Goal: Task Accomplishment & Management: Manage account settings

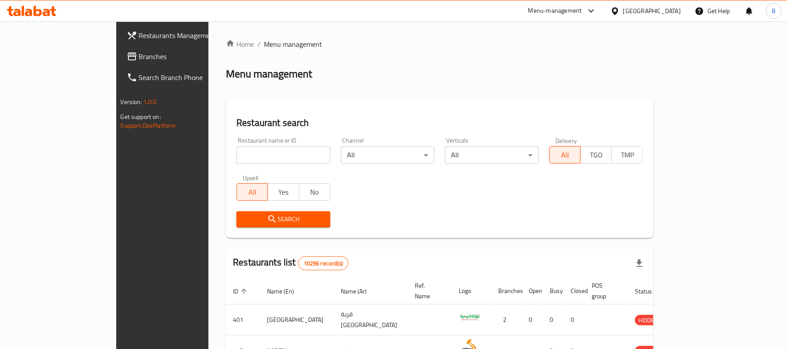
click at [666, 14] on div "Oman" at bounding box center [652, 11] width 58 height 10
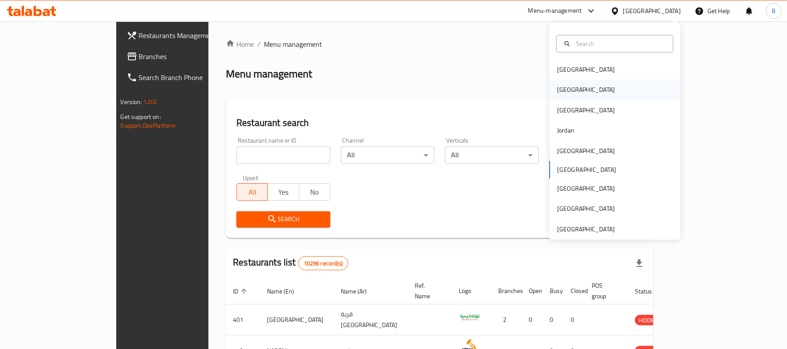
click at [600, 86] on div "[GEOGRAPHIC_DATA]" at bounding box center [614, 89] width 131 height 20
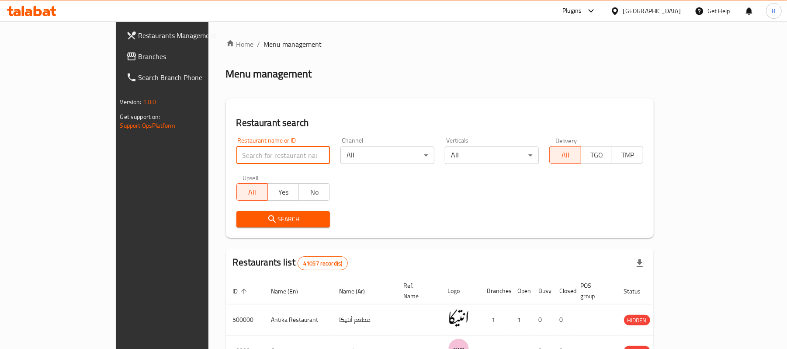
click at [276, 161] on input "search" at bounding box center [283, 154] width 94 height 17
paste input "702183"
type input "702183"
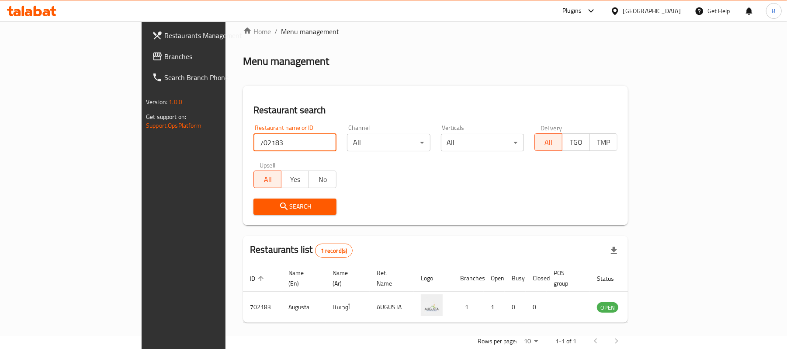
scroll to position [24, 0]
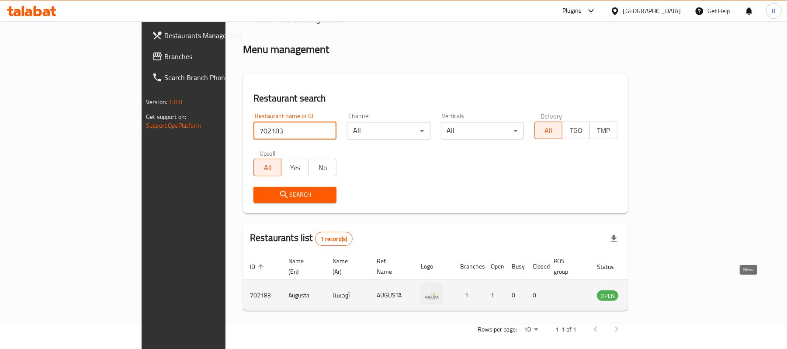
click at [659, 290] on link "enhanced table" at bounding box center [650, 295] width 16 height 10
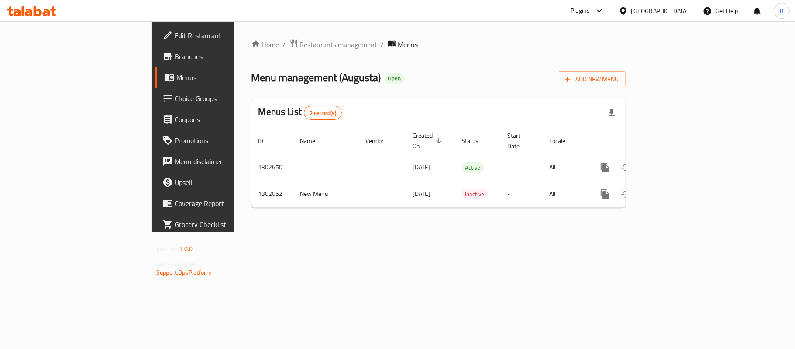
click at [175, 56] on span "Branches" at bounding box center [226, 56] width 103 height 10
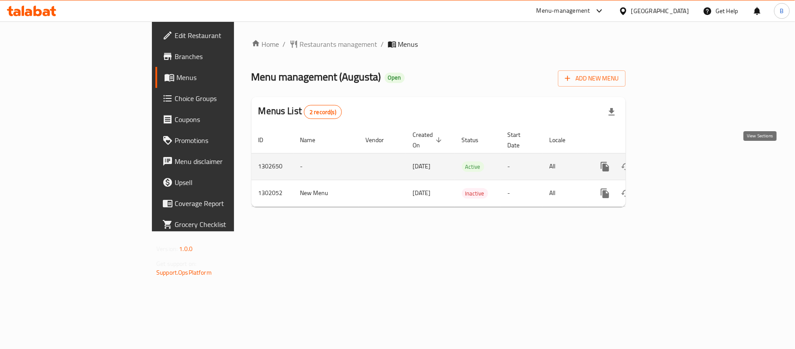
click at [673, 161] on icon "enhanced table" at bounding box center [668, 166] width 10 height 10
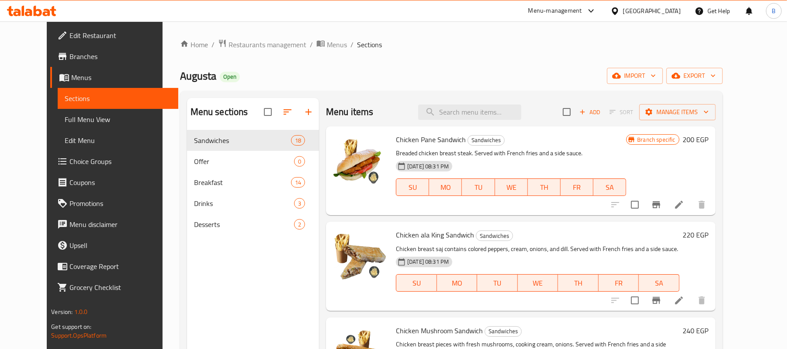
click at [512, 100] on div "Menu items Add Sort Manage items" at bounding box center [521, 112] width 390 height 28
click at [505, 107] on input "search" at bounding box center [469, 111] width 103 height 15
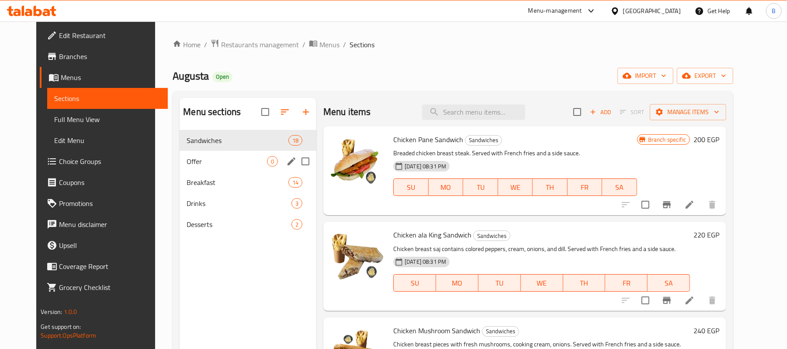
click at [241, 159] on span "Offer" at bounding box center [226, 161] width 80 height 10
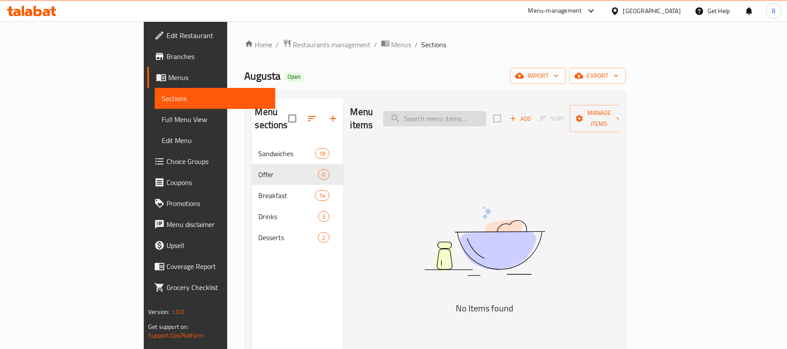
click at [464, 111] on input "search" at bounding box center [434, 118] width 103 height 15
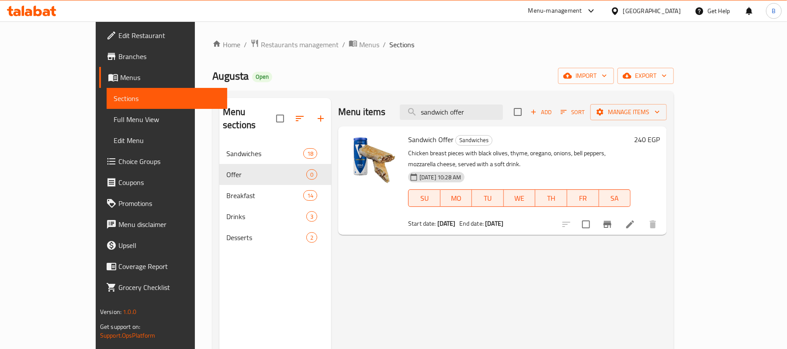
type input "sandwich offer"
click at [440, 154] on p "Chicken breast pieces with black olives, thyme, oregano, onions, bell peppers, …" at bounding box center [519, 159] width 222 height 22
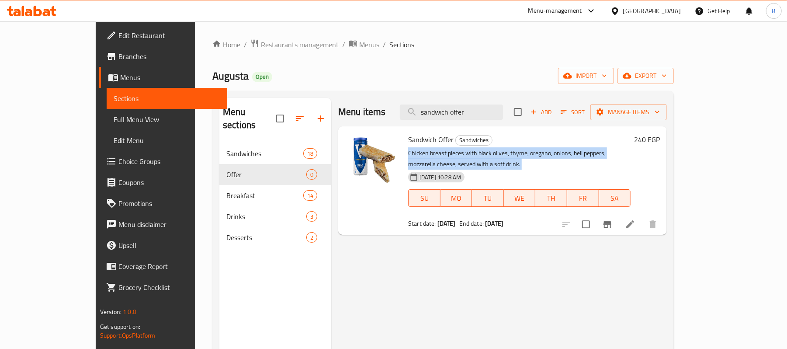
click at [440, 154] on p "Chicken breast pieces with black olives, thyme, oregano, onions, bell peppers, …" at bounding box center [519, 159] width 222 height 22
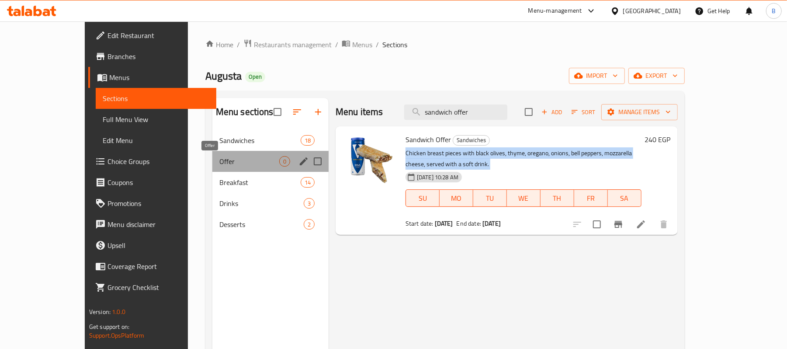
click at [224, 156] on span "Offer" at bounding box center [249, 161] width 60 height 10
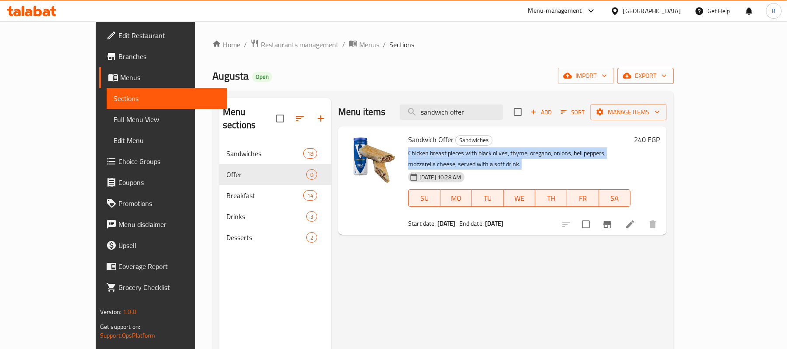
click at [673, 70] on button "export" at bounding box center [645, 76] width 56 height 16
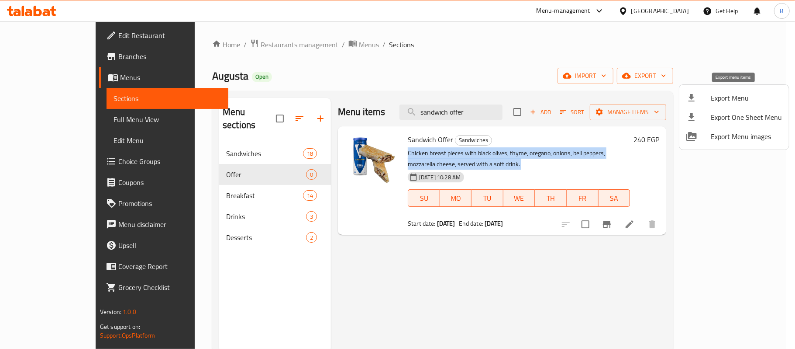
click at [701, 93] on div at bounding box center [699, 98] width 24 height 10
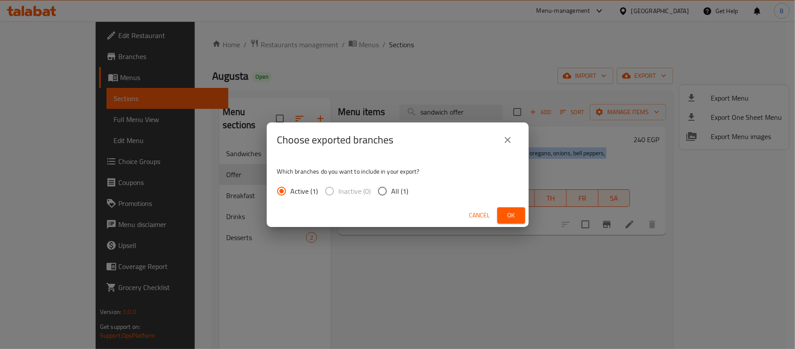
click at [387, 187] on input "All (1)" at bounding box center [382, 191] width 18 height 18
radio input "true"
click at [513, 206] on div "Cancel Ok" at bounding box center [398, 215] width 262 height 23
click at [514, 212] on span "Ok" at bounding box center [511, 215] width 14 height 11
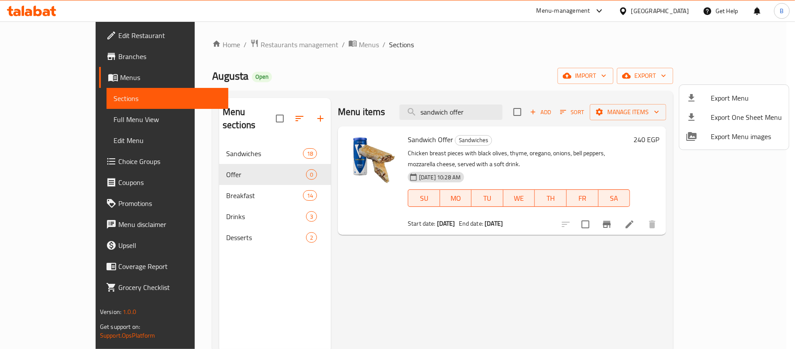
click at [265, 165] on div at bounding box center [397, 174] width 795 height 349
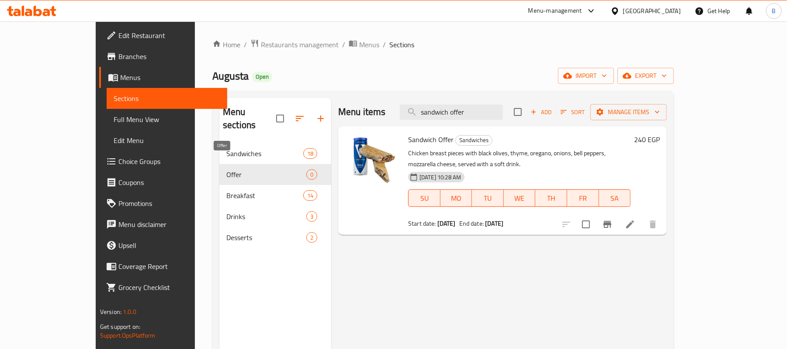
click at [265, 169] on span "Offer" at bounding box center [266, 174] width 80 height 10
click at [485, 107] on input "sandwich offer" at bounding box center [451, 111] width 103 height 15
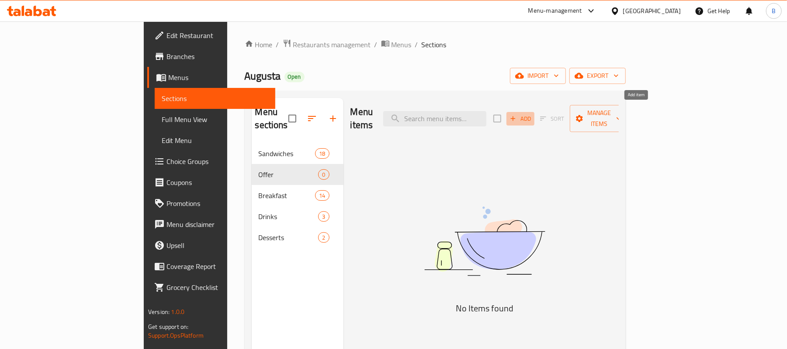
click at [534, 112] on button "Add" at bounding box center [520, 119] width 28 height 14
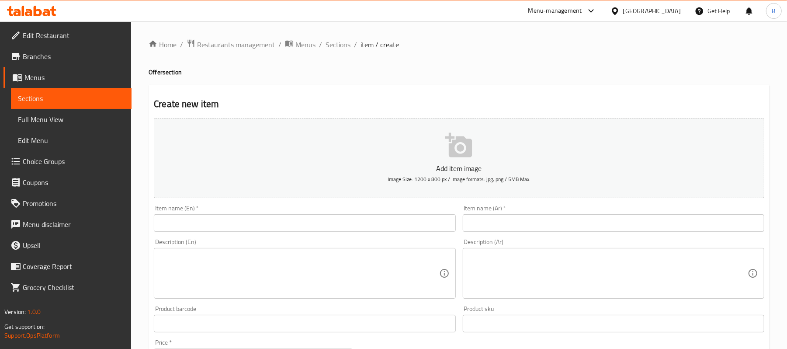
click at [292, 231] on input "text" at bounding box center [304, 222] width 301 height 17
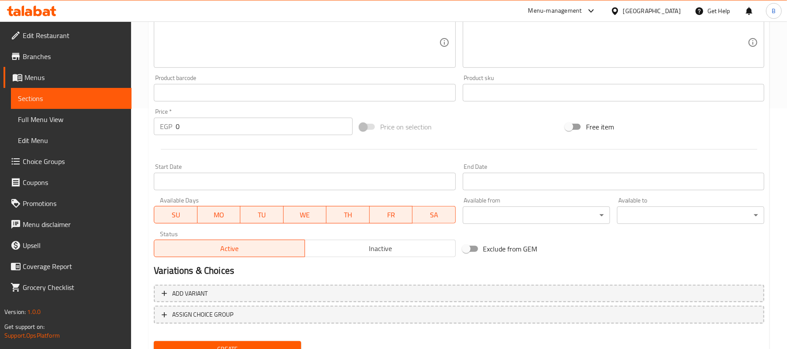
scroll to position [278, 0]
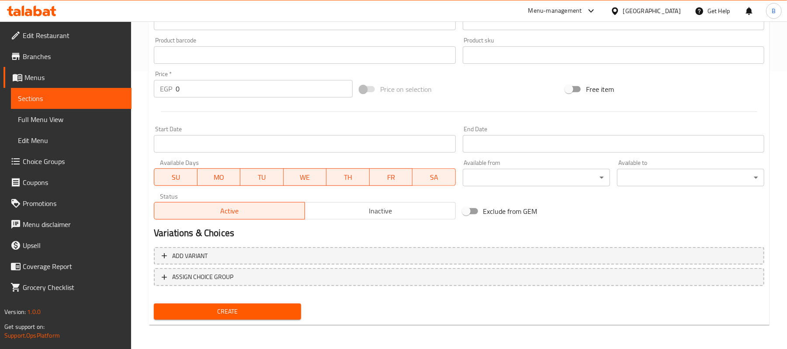
click at [373, 224] on div "Variations & Choices" at bounding box center [458, 233] width 617 height 20
click at [371, 219] on button "Inactive" at bounding box center [379, 210] width 151 height 17
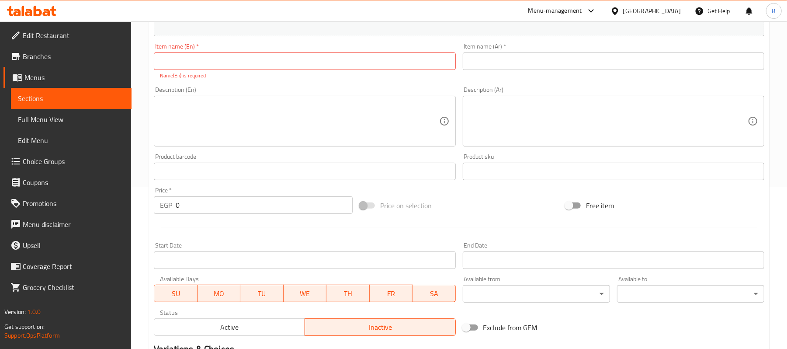
scroll to position [161, 0]
click at [568, 48] on div "Item name (Ar)   * Item name (Ar) *" at bounding box center [612, 57] width 301 height 27
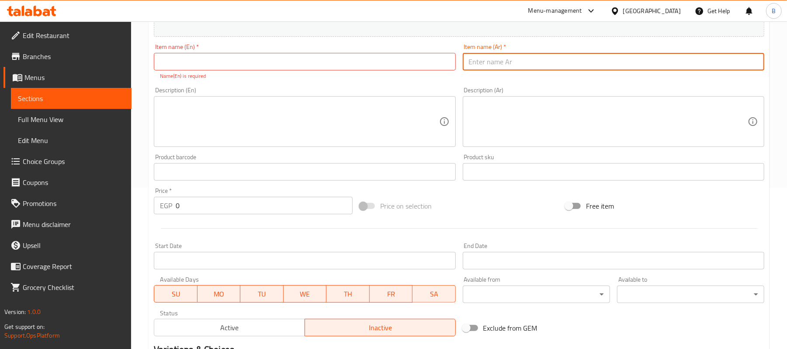
click at [583, 61] on input "text" at bounding box center [612, 61] width 301 height 17
paste input "ساندوتش صدر دجاج مشوى: صدر دجاج ستيك مشوي تقدم مع مياة غازية"
drag, startPoint x: 678, startPoint y: 64, endPoint x: 516, endPoint y: 67, distance: 162.1
click at [516, 67] on input "ساندوتش صدر دجاج مشوى: صدر دجاج ستيك مشوي تقدم مع مياة غازية" at bounding box center [612, 61] width 301 height 17
type input "ساندوتش صدر دجاج مشوى:"
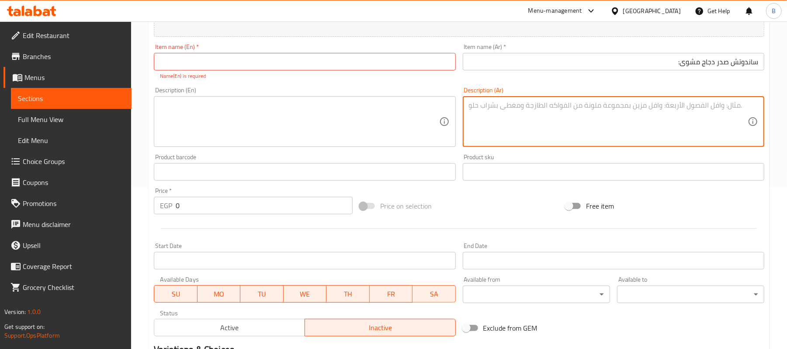
click at [615, 114] on textarea at bounding box center [608, 121] width 279 height 41
paste textarea "صدر دجاج [PERSON_NAME] تقدم مع مياة غازية"
type textarea "صدر دجاج [PERSON_NAME] تقدم مع مياة غازية"
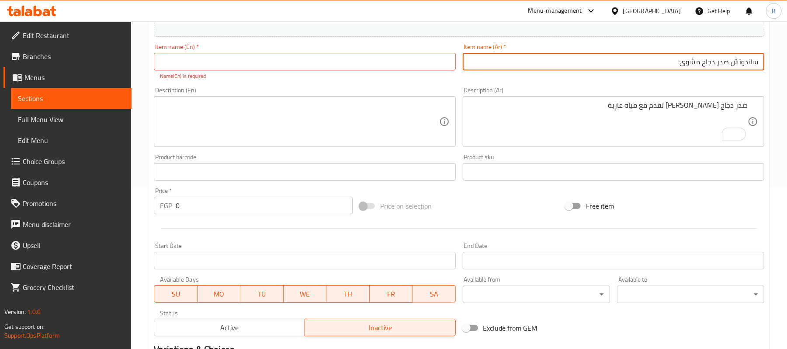
click at [617, 67] on input "ساندوتش صدر دجاج مشوى:" at bounding box center [612, 61] width 301 height 17
type input "ساندوتش صدر دجاج مشوى"
click at [390, 62] on input "text" at bounding box center [304, 61] width 301 height 17
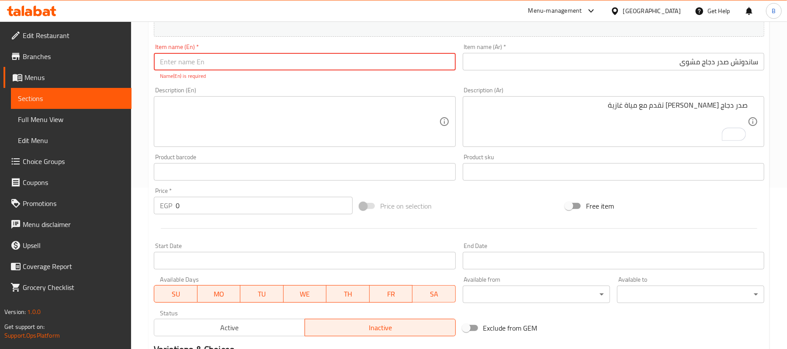
paste input "Grilled chicken breast sandwich"
click at [229, 60] on input "Grilled chicken breast sandwich" at bounding box center [304, 61] width 301 height 17
type input "Grilled Chicken Breast Sandwich"
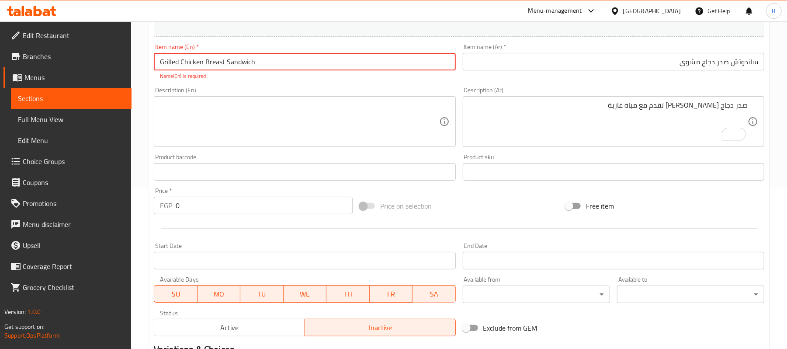
click at [201, 114] on textarea at bounding box center [299, 121] width 279 height 41
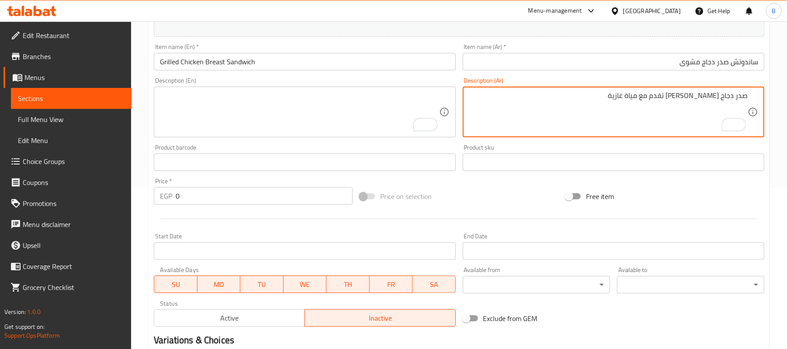
click at [686, 108] on textarea "صدر دجاج [PERSON_NAME] تقدم مع مياة غازية" at bounding box center [608, 111] width 279 height 41
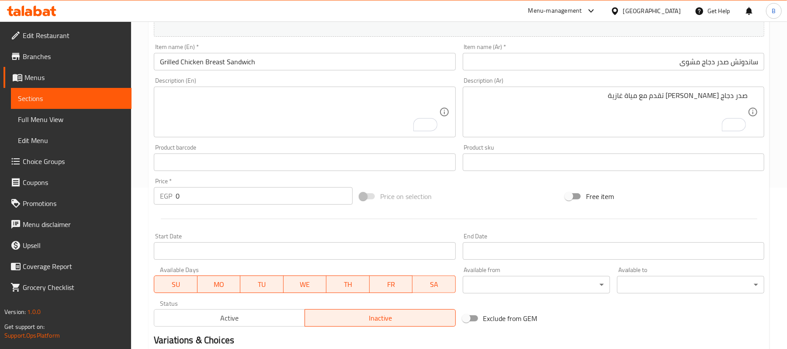
click at [253, 137] on div "Description (En)" at bounding box center [304, 111] width 301 height 51
paste textarea "Grilled chicken breast steak served with sparkling water"
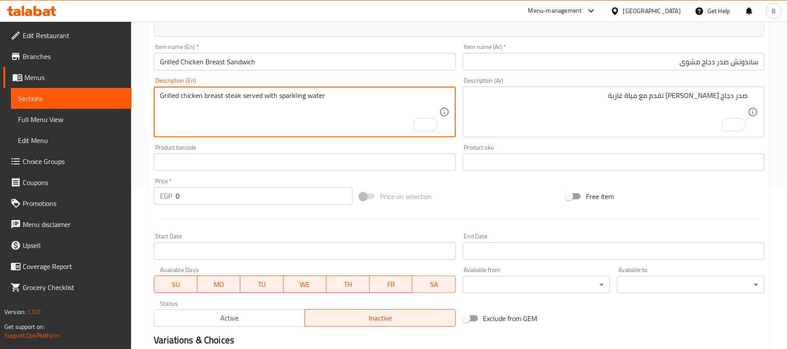
type textarea "Grilled chicken breast steak served with sparkling water"
click at [242, 203] on input "0" at bounding box center [264, 195] width 177 height 17
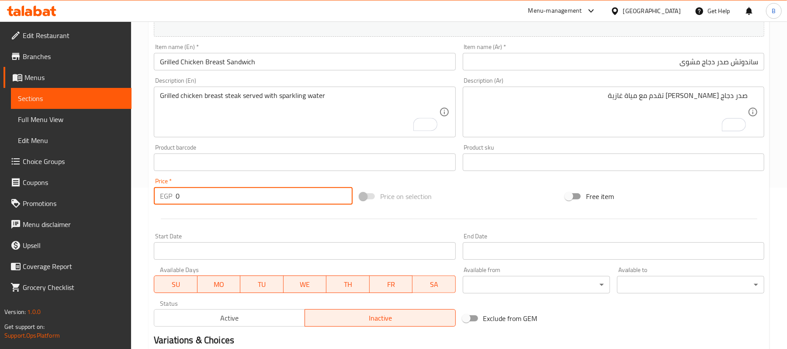
click at [242, 203] on input "0" at bounding box center [264, 195] width 177 height 17
type input "160"
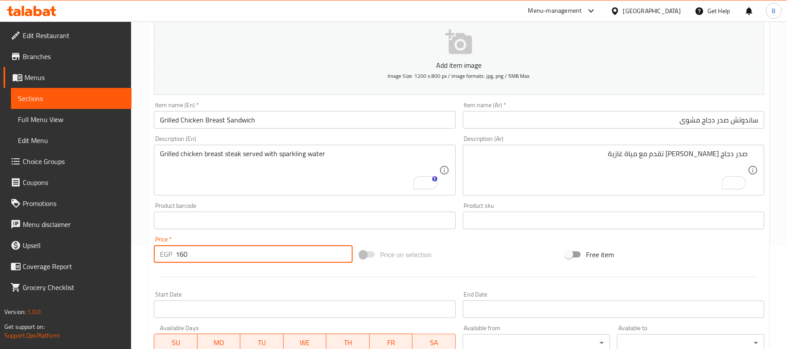
click at [462, 252] on div "Price on selection" at bounding box center [459, 254] width 206 height 24
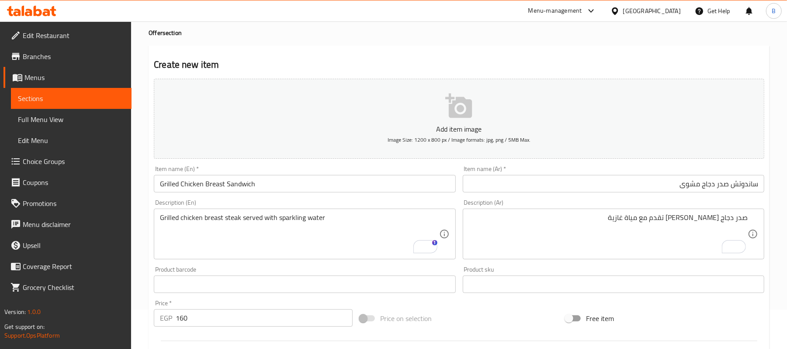
scroll to position [58, 0]
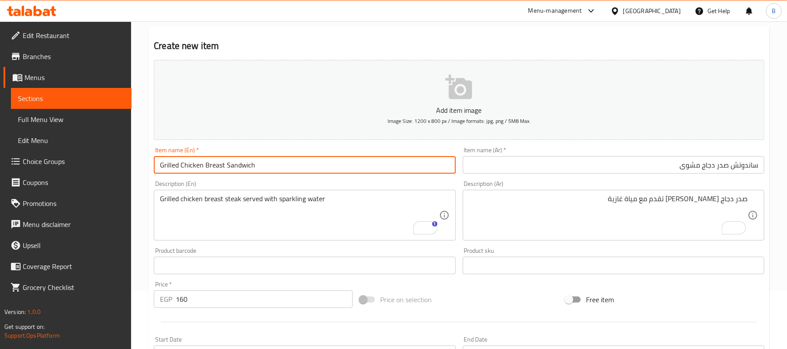
click at [175, 166] on input "Grilled Chicken Breast Sandwich" at bounding box center [304, 164] width 301 height 17
click at [628, 193] on div "صدر دجاج [PERSON_NAME] تقدم مع مياة غازية Description (Ar)" at bounding box center [612, 215] width 301 height 51
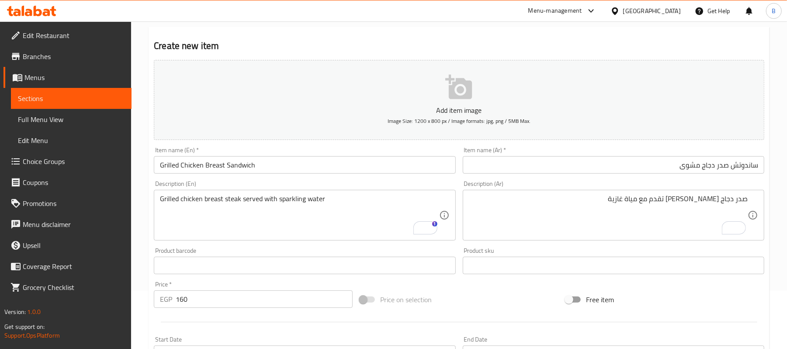
click at [628, 193] on div "صدر دجاج [PERSON_NAME] تقدم مع مياة غازية Description (Ar)" at bounding box center [612, 215] width 301 height 51
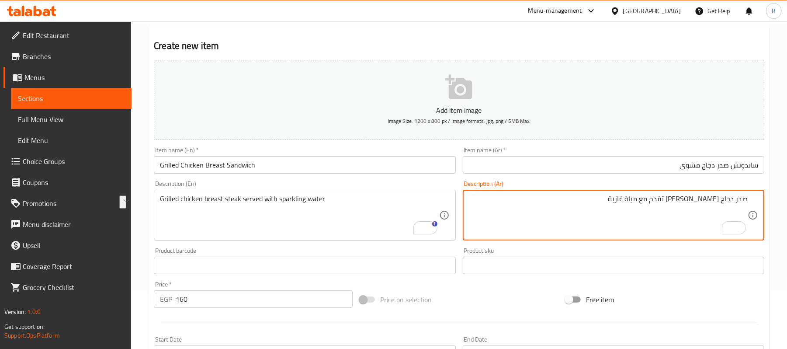
click at [578, 202] on textarea "صدر دجاج [PERSON_NAME] تقدم مع مياة غازية" at bounding box center [608, 214] width 279 height 41
click at [273, 201] on textarea "Grilled chicken breast steak served with sparkling water" at bounding box center [299, 214] width 279 height 41
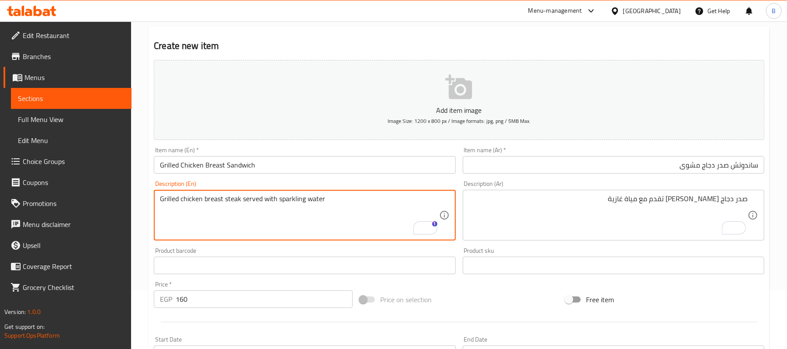
click at [273, 201] on textarea "Grilled chicken breast steak served with sparkling water" at bounding box center [299, 214] width 279 height 41
click at [359, 201] on textarea "Grilled chicken breast steak served with sparkling water" at bounding box center [299, 214] width 279 height 41
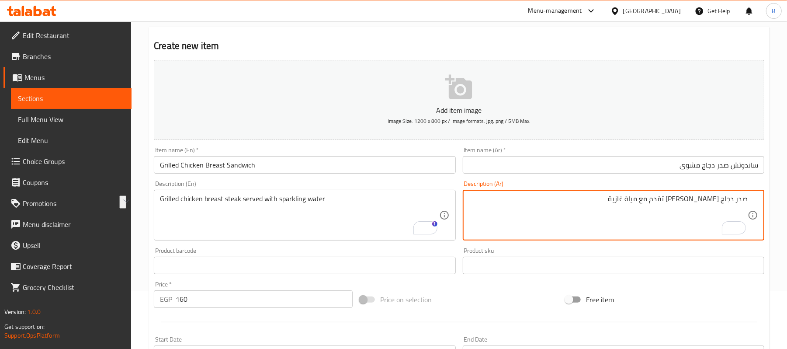
drag, startPoint x: 623, startPoint y: 200, endPoint x: 653, endPoint y: 203, distance: 30.7
click at [653, 203] on textarea "صدر دجاج [PERSON_NAME] تقدم مع مياة غازية" at bounding box center [608, 214] width 279 height 41
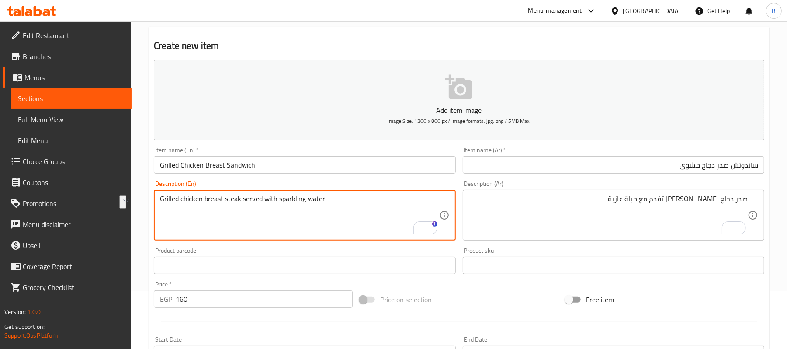
drag, startPoint x: 336, startPoint y: 201, endPoint x: 278, endPoint y: 196, distance: 58.3
paste textarea "[PERSON_NAME] W"
click at [300, 203] on textarea "Grilled chicken breast steak served with [PERSON_NAME] Water" at bounding box center [299, 214] width 279 height 41
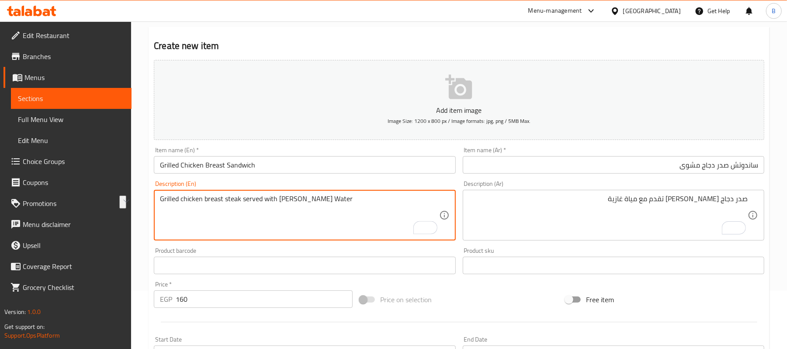
click at [248, 199] on textarea "Grilled chicken breast steak served with [PERSON_NAME] Water" at bounding box center [299, 214] width 279 height 41
type textarea "Grilled chicken breast steak served with [PERSON_NAME] water"
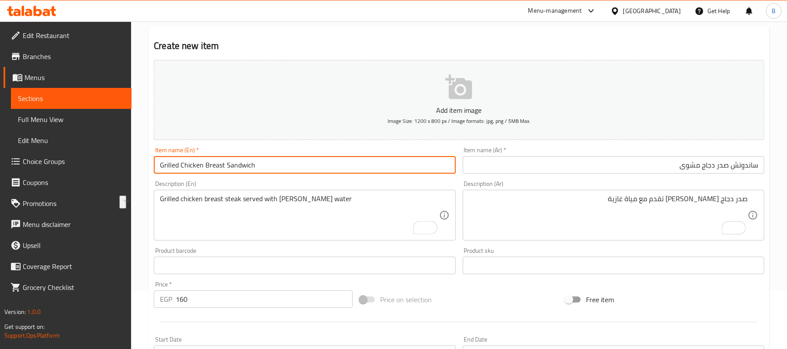
click at [313, 170] on input "Grilled Chicken Breast Sandwich" at bounding box center [304, 164] width 301 height 17
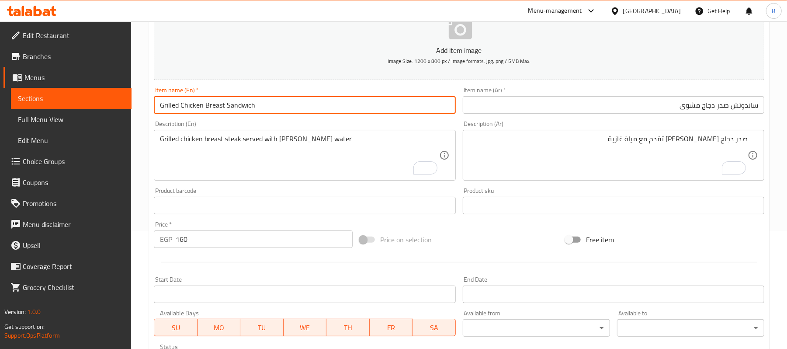
scroll to position [268, 0]
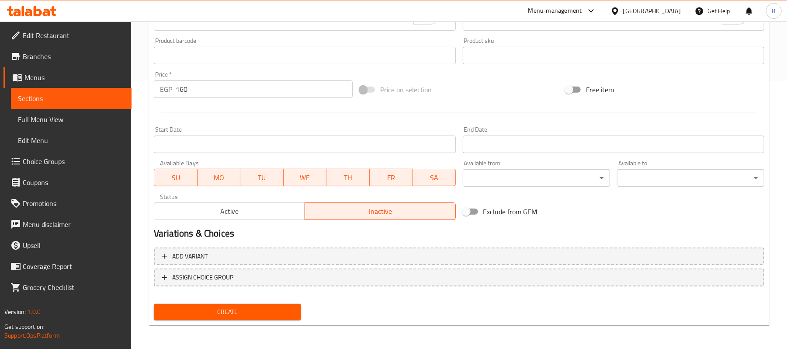
click at [257, 314] on span "Create" at bounding box center [227, 311] width 133 height 11
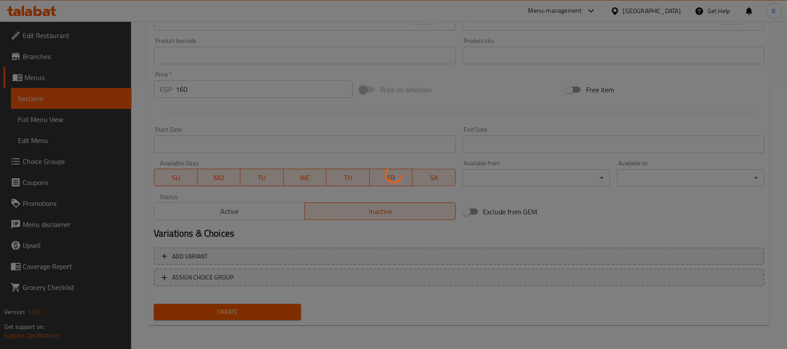
type input "0"
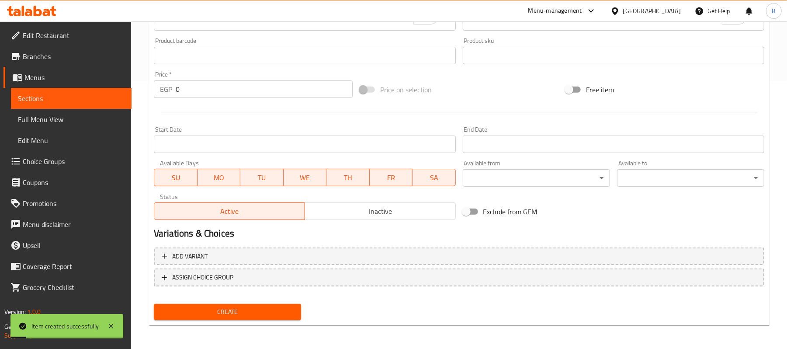
scroll to position [0, 0]
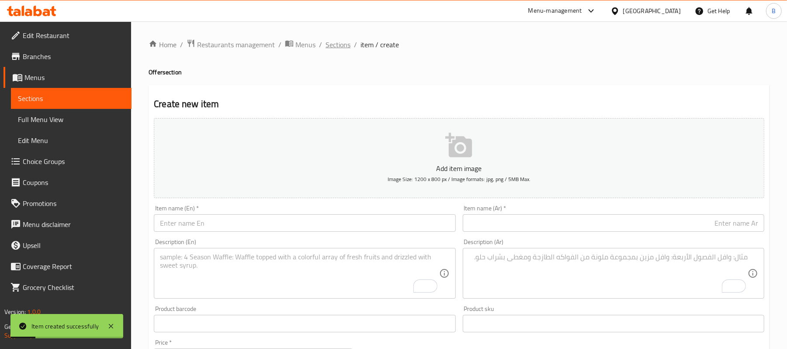
click at [335, 50] on span "Sections" at bounding box center [337, 44] width 25 height 10
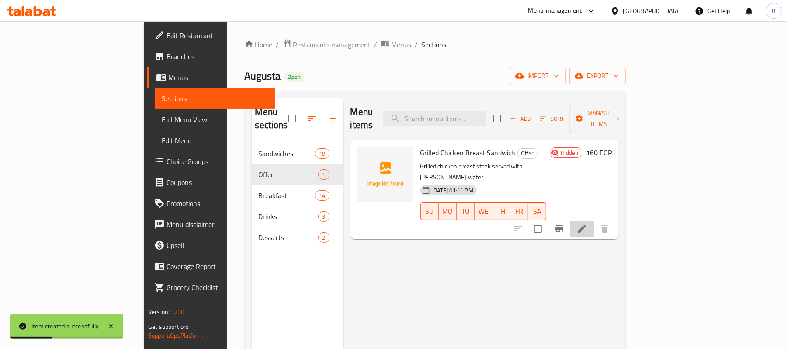
click at [594, 221] on li at bounding box center [581, 229] width 24 height 16
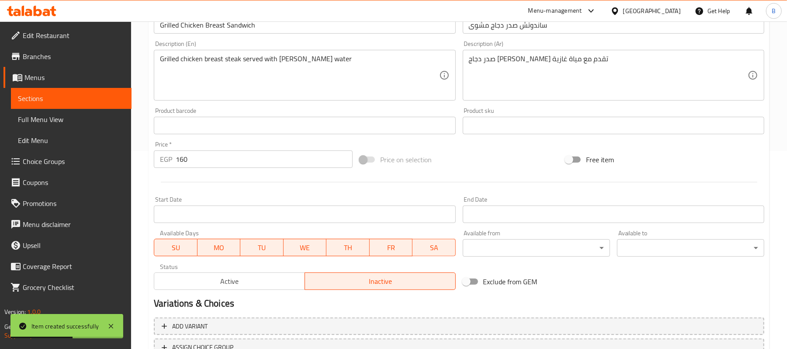
scroll to position [268, 0]
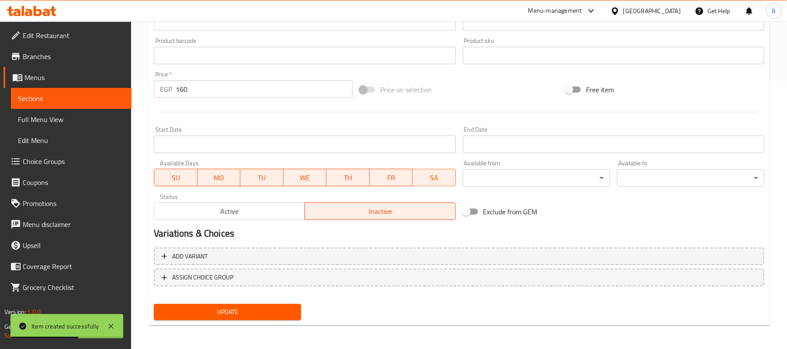
click at [286, 141] on input "Start Date" at bounding box center [304, 143] width 301 height 17
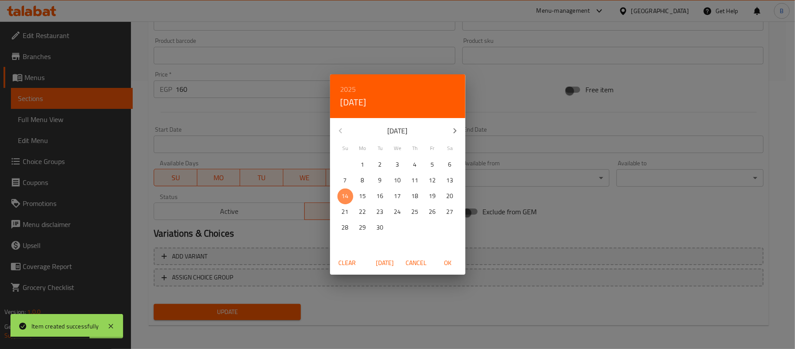
click at [347, 196] on p "14" at bounding box center [345, 195] width 7 height 11
click at [452, 262] on span "OK" at bounding box center [448, 262] width 21 height 11
type input "[DATE]"
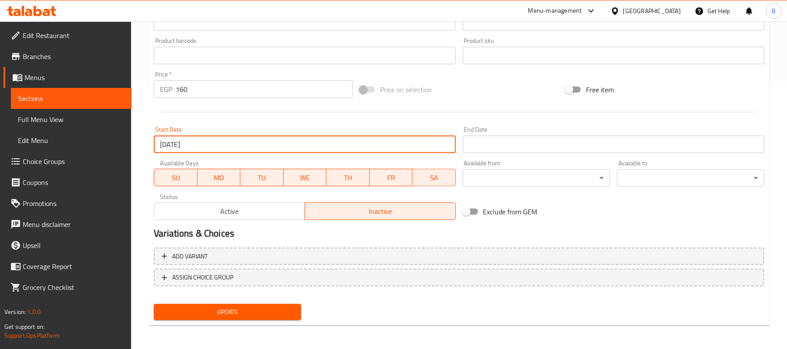
click at [530, 145] on input "Start Date" at bounding box center [612, 143] width 301 height 17
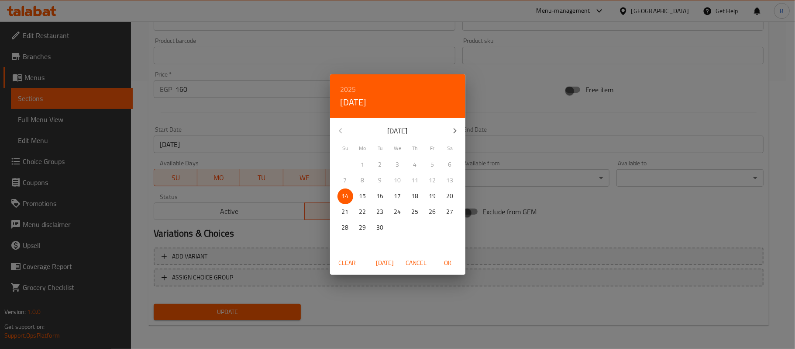
click at [450, 131] on icon "button" at bounding box center [455, 130] width 10 height 10
click at [383, 225] on p "28" at bounding box center [380, 227] width 7 height 11
click at [451, 261] on span "OK" at bounding box center [448, 262] width 21 height 11
type input "[DATE]"
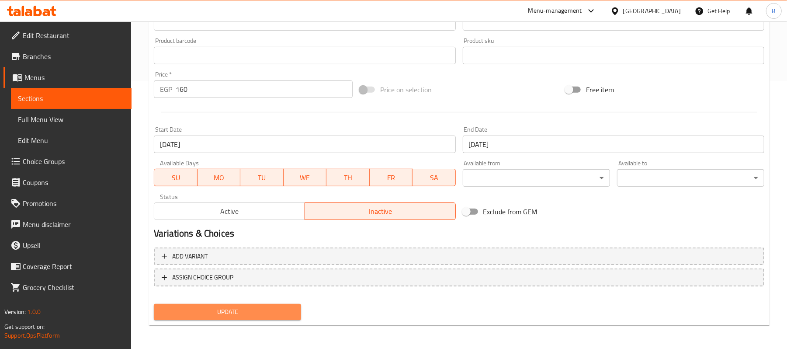
click at [280, 310] on span "Update" at bounding box center [227, 311] width 133 height 11
click at [237, 311] on span "Update" at bounding box center [227, 311] width 133 height 11
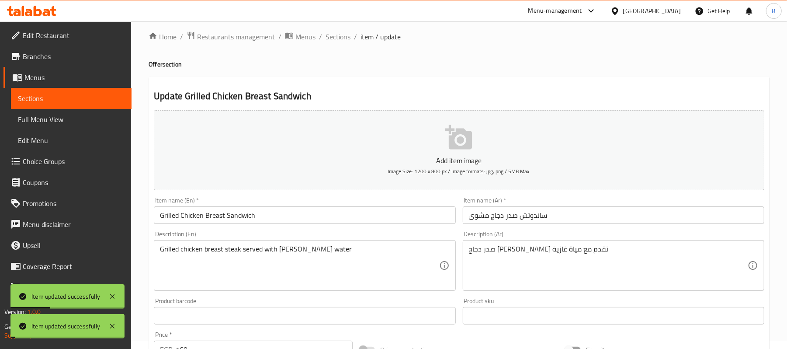
scroll to position [0, 0]
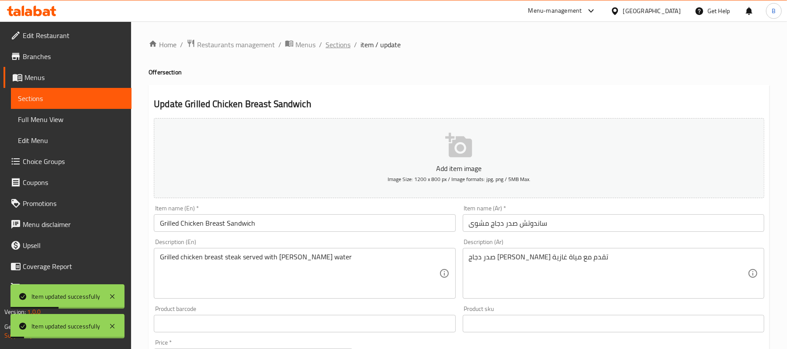
click at [342, 46] on span "Sections" at bounding box center [337, 44] width 25 height 10
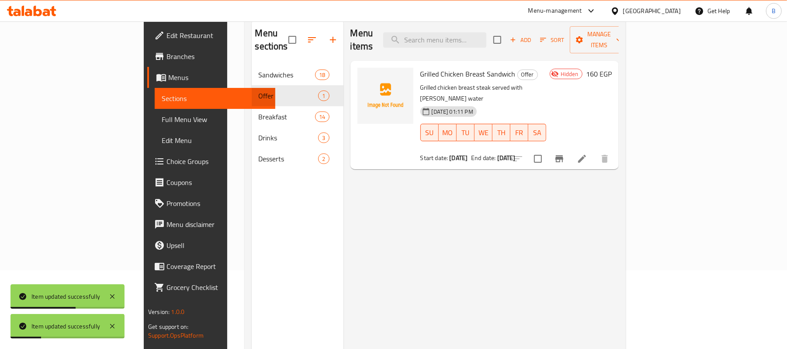
scroll to position [58, 0]
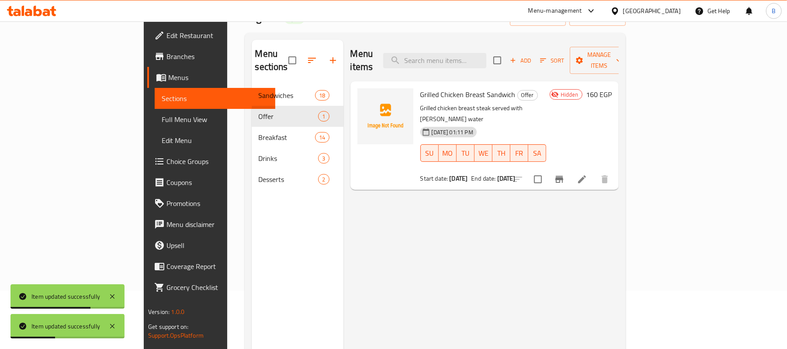
drag, startPoint x: 521, startPoint y: 162, endPoint x: 382, endPoint y: 151, distance: 139.3
click at [417, 151] on div "Grilled Chicken Breast Sandwich Offer Grilled chicken breast steak served with …" at bounding box center [483, 135] width 133 height 101
drag, startPoint x: 382, startPoint y: 151, endPoint x: 525, endPoint y: 162, distance: 143.6
click at [525, 162] on div "Grilled Chicken Breast Sandwich Offer Grilled chicken breast steak served with …" at bounding box center [483, 135] width 133 height 101
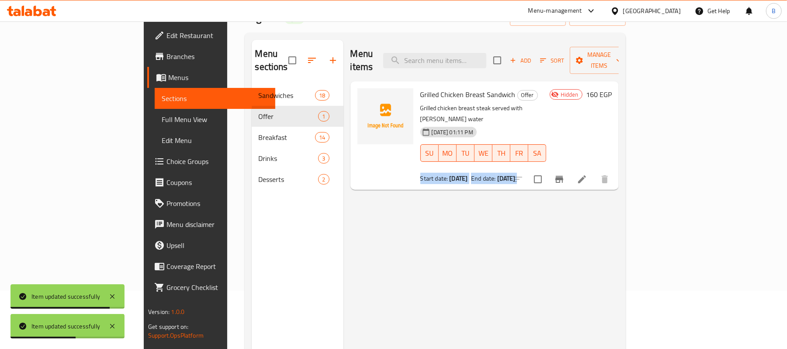
click at [525, 162] on div "Grilled Chicken Breast Sandwich Offer Grilled chicken breast steak served with …" at bounding box center [483, 135] width 133 height 101
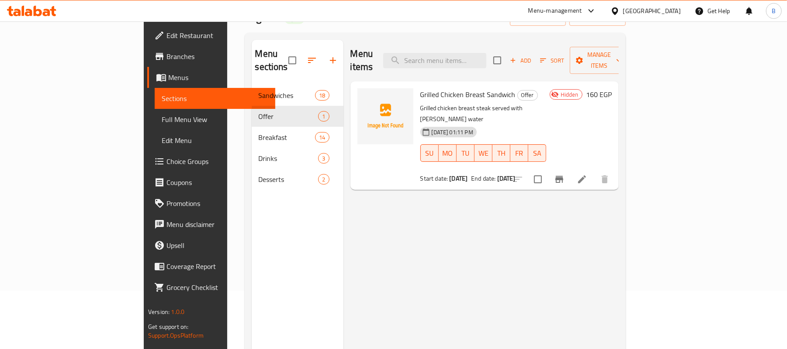
click at [420, 88] on span "Grilled Chicken Breast Sandwich" at bounding box center [467, 94] width 95 height 13
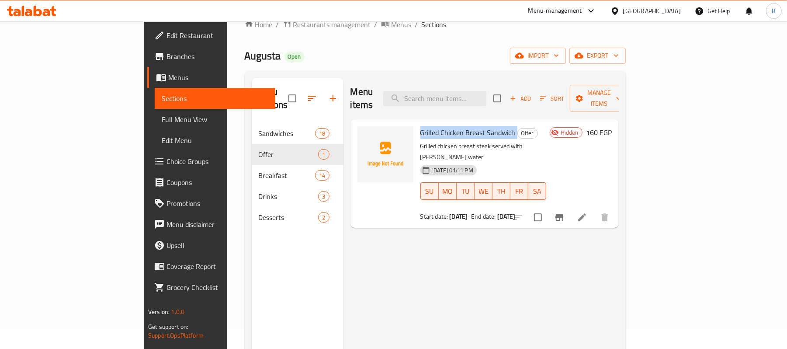
scroll to position [0, 0]
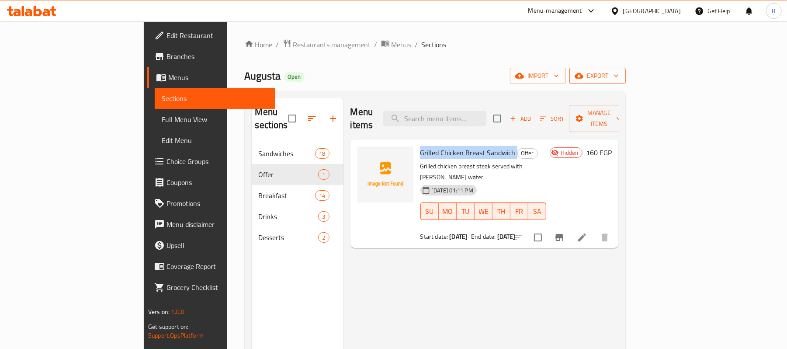
click at [618, 81] on span "export" at bounding box center [597, 75] width 42 height 11
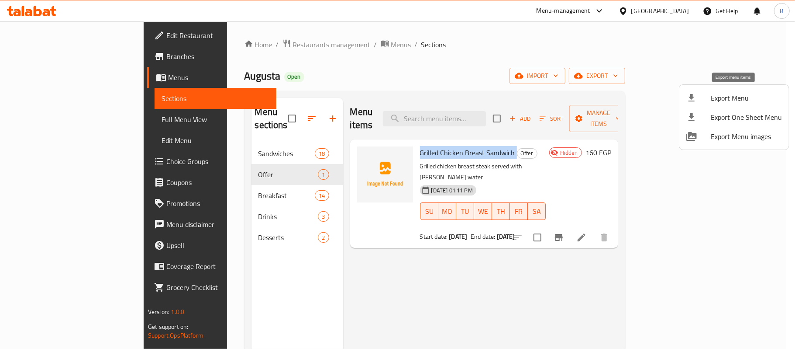
click at [718, 103] on span "Export Menu" at bounding box center [746, 98] width 71 height 10
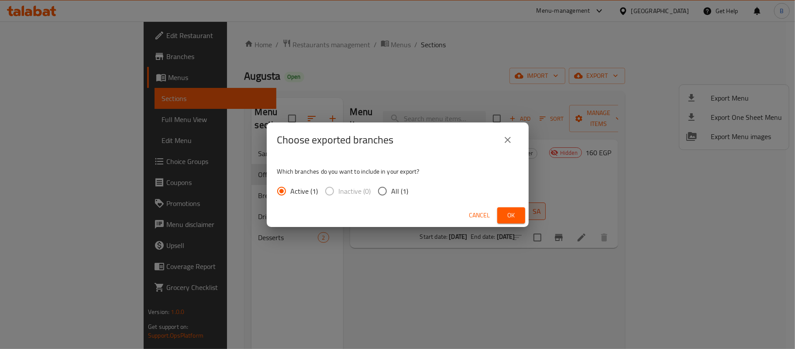
click at [386, 184] on input "All (1)" at bounding box center [382, 191] width 18 height 18
radio input "true"
click at [507, 214] on span "Ok" at bounding box center [511, 215] width 14 height 11
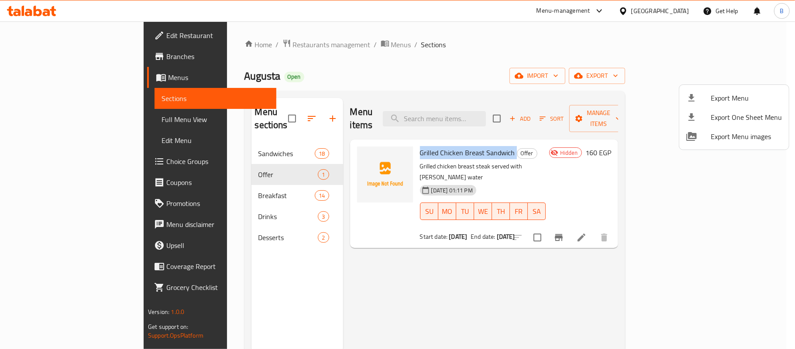
copy h6 "Grilled Chicken Breast Sandwich"
click at [724, 215] on div at bounding box center [397, 174] width 795 height 349
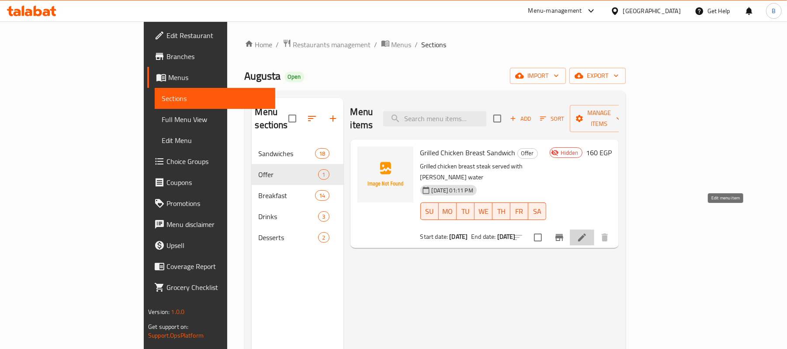
click at [586, 233] on icon at bounding box center [582, 237] width 8 height 8
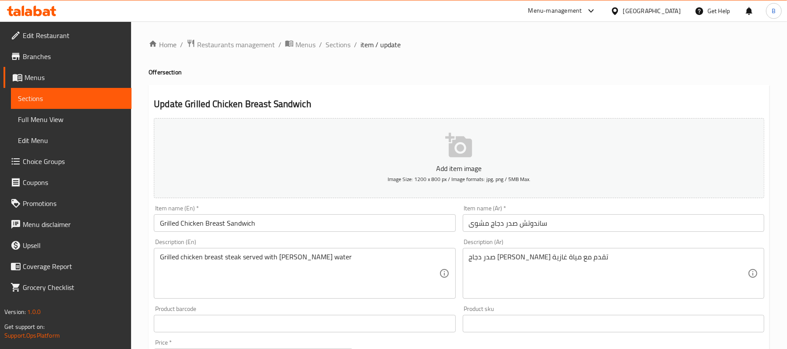
click at [41, 31] on span "Edit Restaurant" at bounding box center [74, 35] width 102 height 10
